Goal: Task Accomplishment & Management: Manage account settings

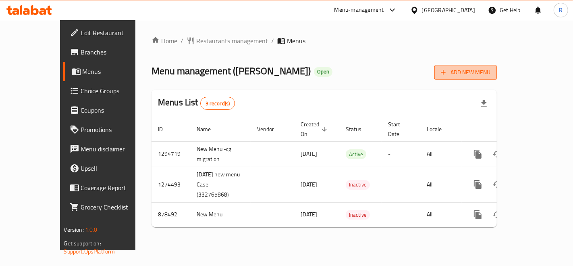
click at [491, 70] on span "Add New Menu" at bounding box center [466, 72] width 50 height 10
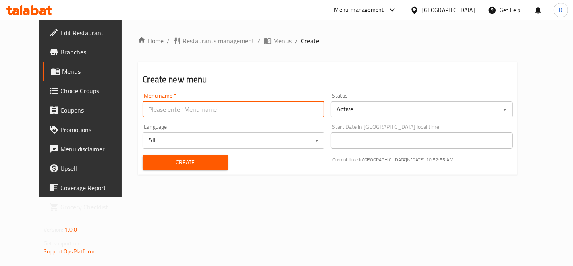
click at [265, 104] on input "text" at bounding box center [234, 109] width 182 height 16
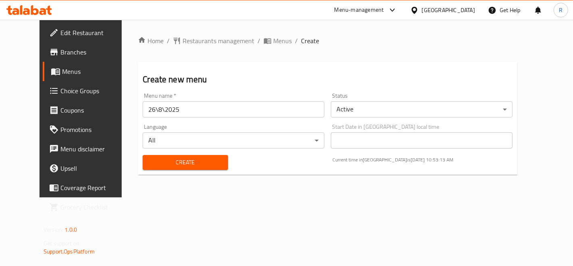
click at [269, 144] on body "​ Menu-management Egypt Get Help R Edit Restaurant Branches Menus Choice Groups…" at bounding box center [286, 143] width 573 height 246
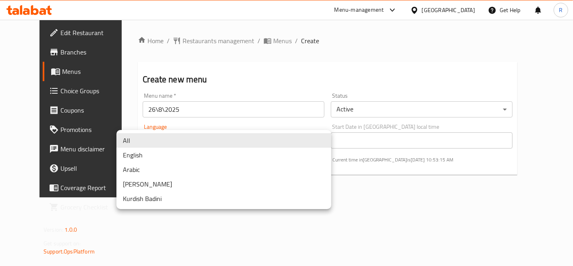
click at [269, 144] on li "All" at bounding box center [224, 140] width 215 height 15
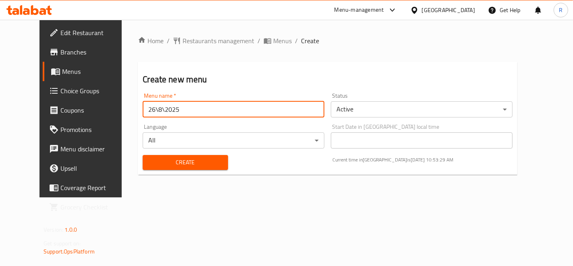
click at [195, 108] on input "26\8\2025" at bounding box center [234, 109] width 182 height 16
type input "2"
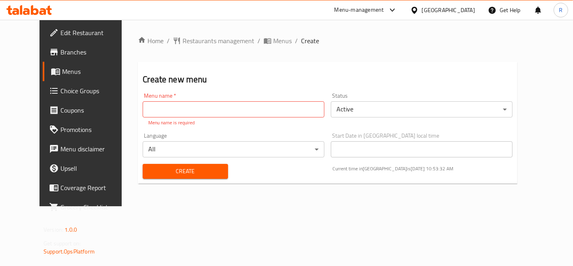
click at [256, 71] on div "Create new menu Menu name   * Menu name * Menu name is required Status Active ​…" at bounding box center [328, 123] width 380 height 122
click at [60, 50] on span "Branches" at bounding box center [94, 52] width 68 height 10
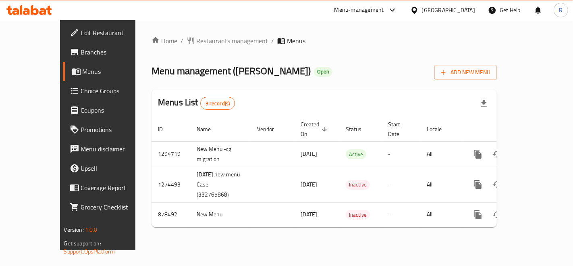
click at [81, 51] on span "Branches" at bounding box center [115, 52] width 68 height 10
click at [83, 73] on span "Menus" at bounding box center [116, 72] width 67 height 10
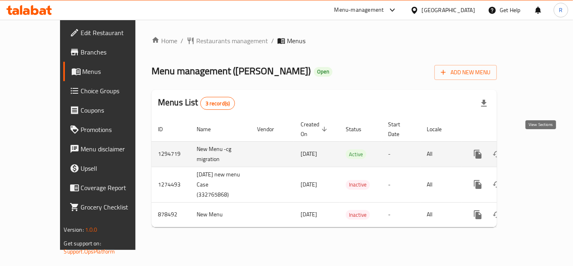
click at [543, 149] on link "enhanced table" at bounding box center [535, 153] width 19 height 19
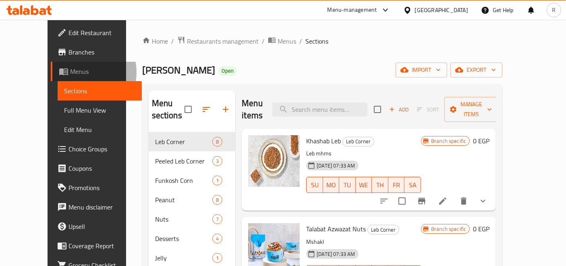
click at [70, 72] on span "Menus" at bounding box center [103, 72] width 66 height 10
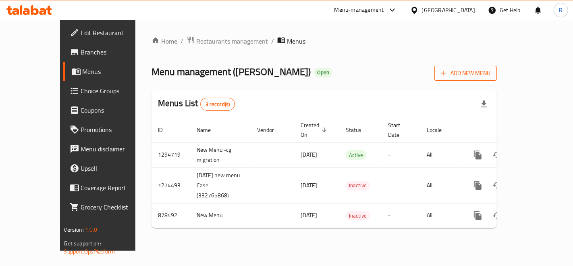
click at [491, 75] on span "Add New Menu" at bounding box center [466, 73] width 50 height 10
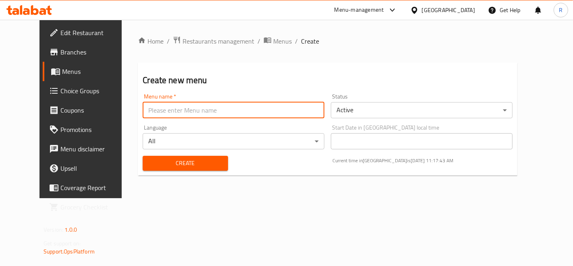
click at [168, 112] on input "text" at bounding box center [234, 110] width 182 height 16
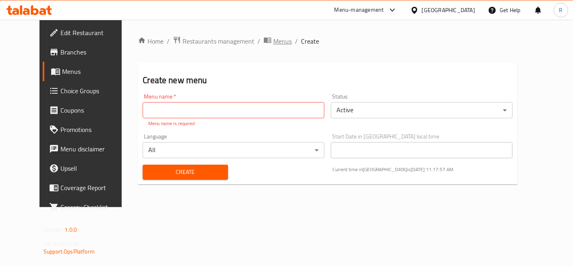
click at [273, 40] on span "Menus" at bounding box center [282, 41] width 19 height 10
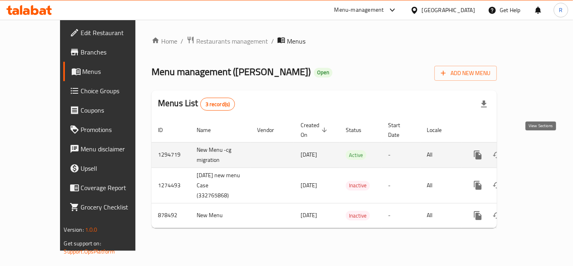
click at [541, 150] on icon "enhanced table" at bounding box center [536, 155] width 10 height 10
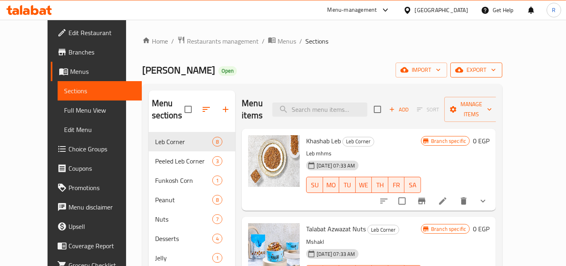
click at [496, 70] on span "export" at bounding box center [476, 70] width 39 height 10
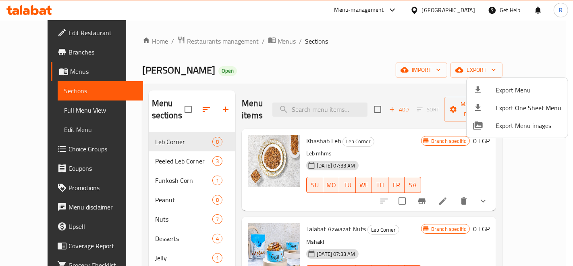
drag, startPoint x: 479, startPoint y: 4, endPoint x: 477, endPoint y: 21, distance: 17.0
click at [479, 6] on div at bounding box center [286, 133] width 573 height 266
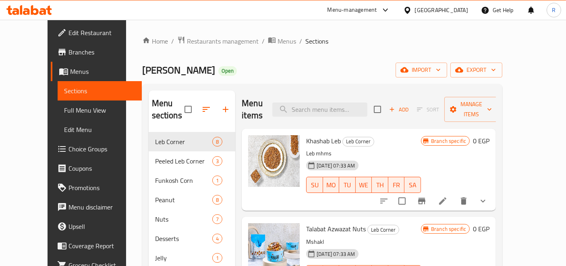
click at [476, 36] on ol "Home / Restaurants management / Menus / Sections" at bounding box center [322, 41] width 361 height 10
click at [447, 75] on button "import" at bounding box center [422, 69] width 52 height 15
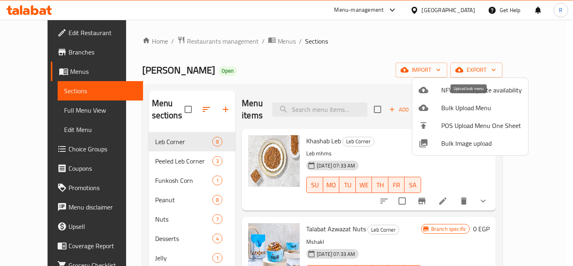
click at [460, 106] on span "Bulk Upload Menu" at bounding box center [481, 108] width 81 height 10
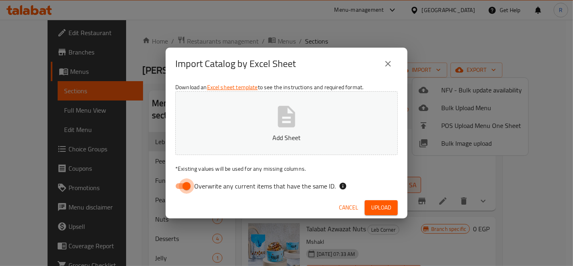
click at [180, 188] on input "Overwrite any current items that have the same ID." at bounding box center [187, 185] width 46 height 15
checkbox input "false"
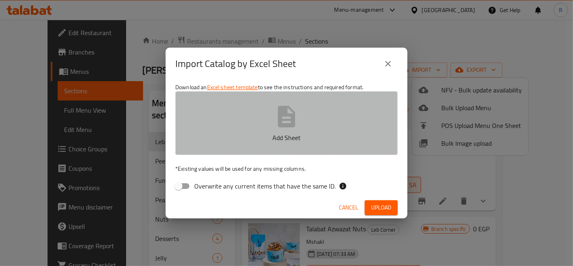
click at [238, 112] on button "Add Sheet" at bounding box center [286, 123] width 223 height 64
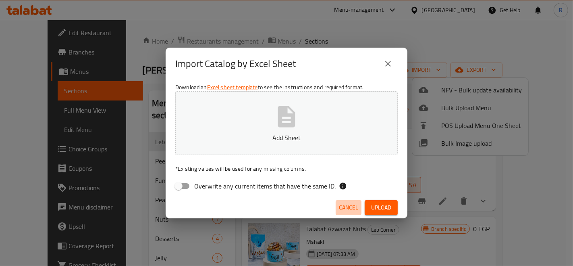
click at [352, 207] on span "Cancel" at bounding box center [348, 207] width 19 height 10
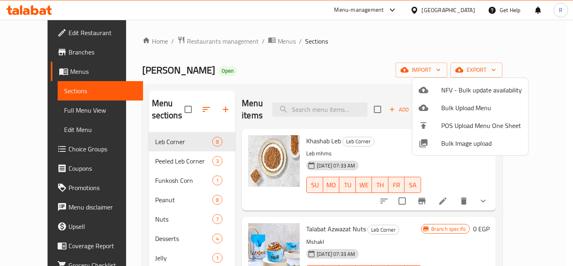
click at [38, 113] on div at bounding box center [286, 133] width 573 height 266
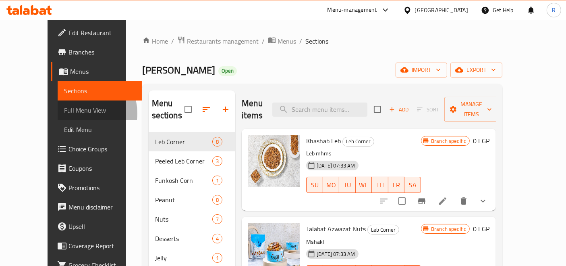
click at [64, 113] on span "Full Menu View" at bounding box center [100, 110] width 72 height 10
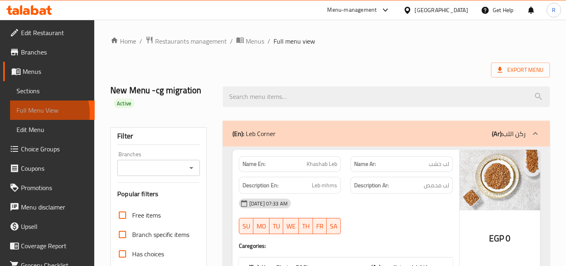
click at [37, 113] on span "Full Menu View" at bounding box center [53, 110] width 72 height 10
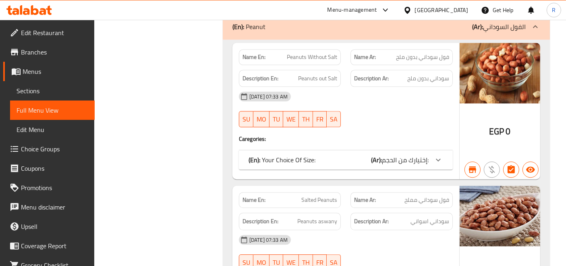
scroll to position [1881, 0]
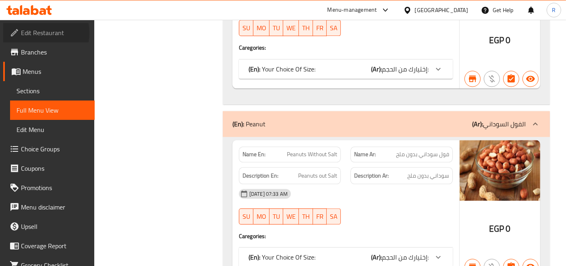
click at [40, 33] on span "Edit Restaurant" at bounding box center [54, 33] width 67 height 10
